Goal: Information Seeking & Learning: Learn about a topic

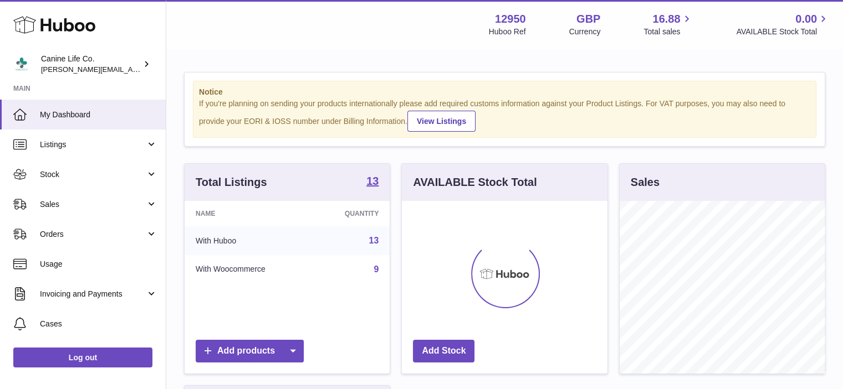
scroll to position [173, 206]
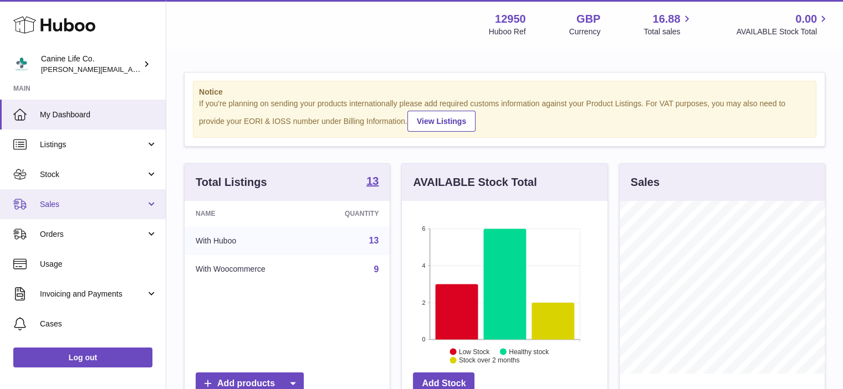
click at [115, 206] on span "Sales" at bounding box center [93, 204] width 106 height 11
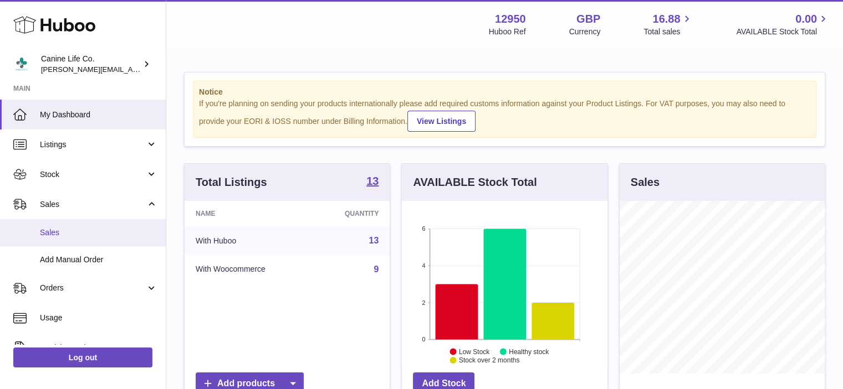
click at [75, 232] on span "Sales" at bounding box center [98, 233] width 117 height 11
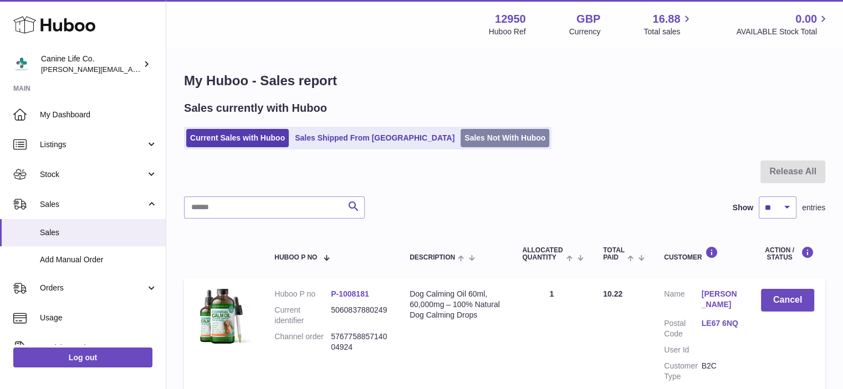
click at [460, 140] on link "Sales Not With Huboo" at bounding box center [504, 138] width 89 height 18
